Goal: Information Seeking & Learning: Learn about a topic

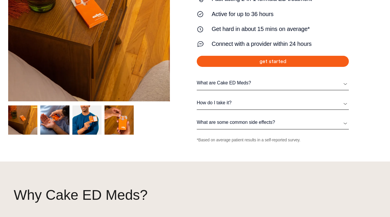
scroll to position [132, 0]
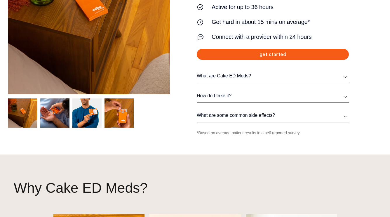
click at [232, 97] on link "How do I take it?" at bounding box center [273, 96] width 152 height 6
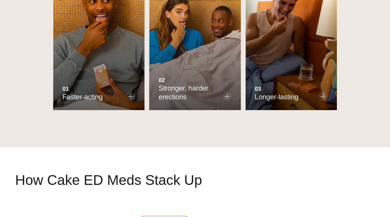
scroll to position [396, 0]
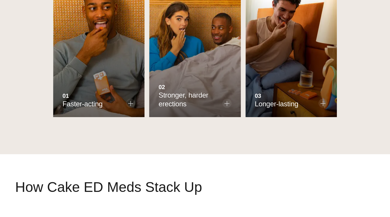
click at [324, 102] on icon "3 / 3" at bounding box center [322, 103] width 5 height 5
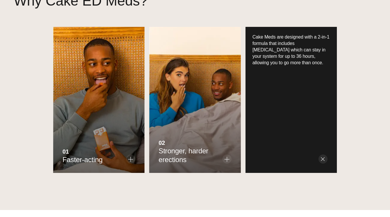
scroll to position [339, 0]
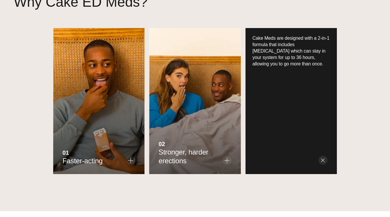
click at [129, 160] on icon "1 / 3" at bounding box center [130, 160] width 5 height 5
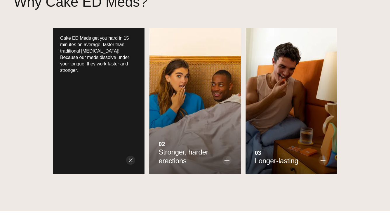
click at [227, 160] on icon "2 / 3" at bounding box center [226, 160] width 5 height 5
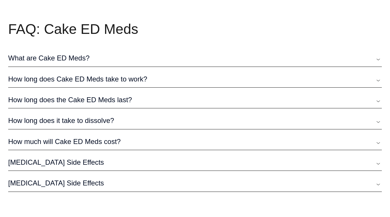
scroll to position [1740, 0]
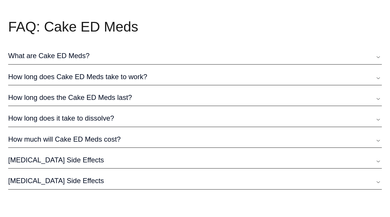
click at [125, 97] on li "How long does the Cake ED Meds last? The effects can last up to 36hrs. Results …" at bounding box center [195, 97] width 374 height 17
click at [124, 100] on link "How long does the Cake ED Meds last?" at bounding box center [195, 97] width 374 height 9
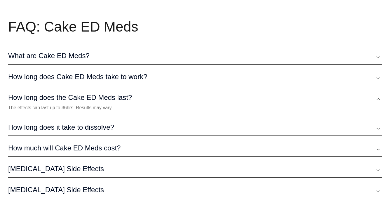
click at [70, 79] on link "How long does Cake ED Meds take to work?" at bounding box center [195, 76] width 374 height 9
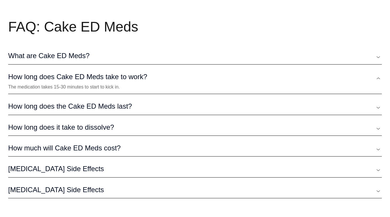
click at [62, 131] on link "How long does it take to dissolve?" at bounding box center [195, 127] width 374 height 9
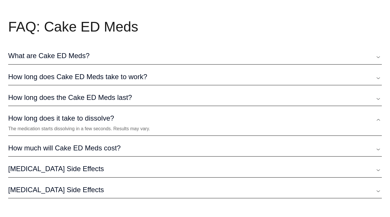
click at [46, 152] on link "How much will Cake ED Meds cost?" at bounding box center [195, 148] width 374 height 9
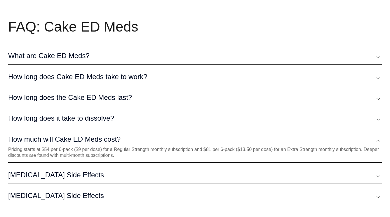
click at [62, 179] on link "[MEDICAL_DATA] Side Effects" at bounding box center [195, 174] width 374 height 9
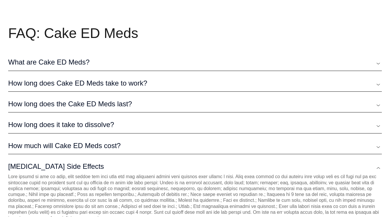
scroll to position [1735, 0]
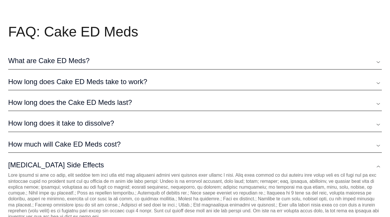
click at [54, 86] on link "How long does Cake ED Meds take to work?" at bounding box center [195, 81] width 374 height 9
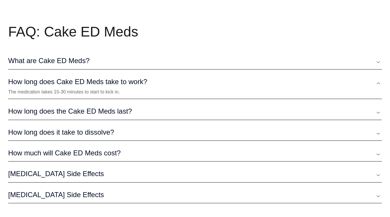
click at [48, 116] on link "How long does the Cake ED Meds last?" at bounding box center [195, 111] width 374 height 9
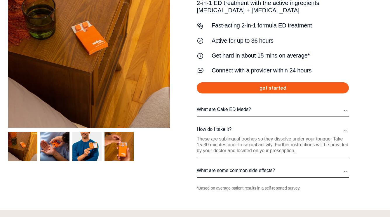
scroll to position [155, 0]
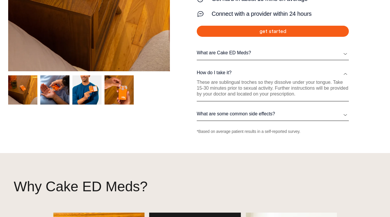
click at [346, 114] on link "What are some common side effects?" at bounding box center [273, 114] width 152 height 6
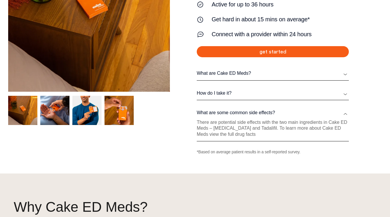
scroll to position [133, 0]
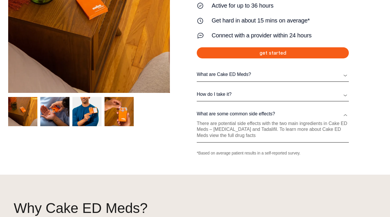
click at [348, 96] on link "How do I take it?" at bounding box center [273, 94] width 152 height 6
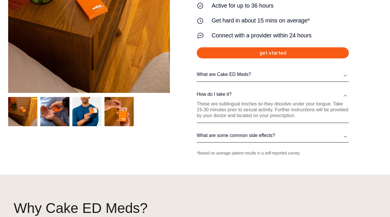
click at [282, 75] on link "What are Cake ED Meds?" at bounding box center [273, 75] width 152 height 6
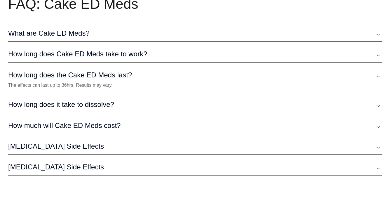
scroll to position [1765, 0]
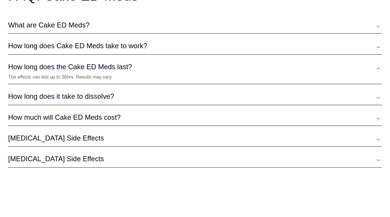
click at [83, 71] on link "How long does the Cake ED Meds last?" at bounding box center [195, 66] width 374 height 9
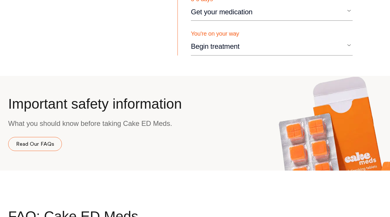
scroll to position [1545, 0]
